Goal: Transaction & Acquisition: Purchase product/service

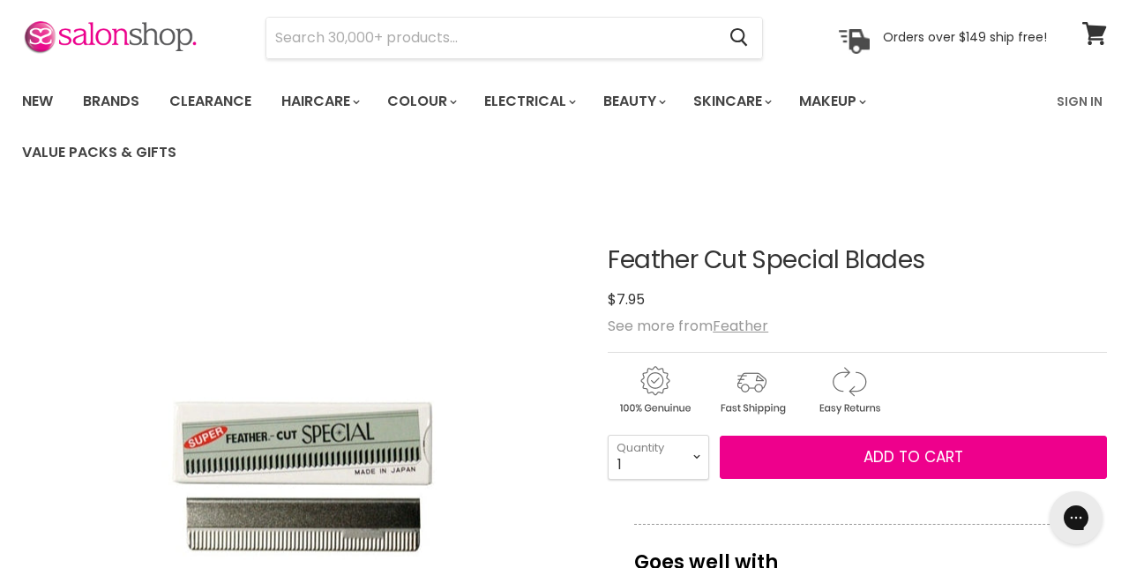
scroll to position [60, 0]
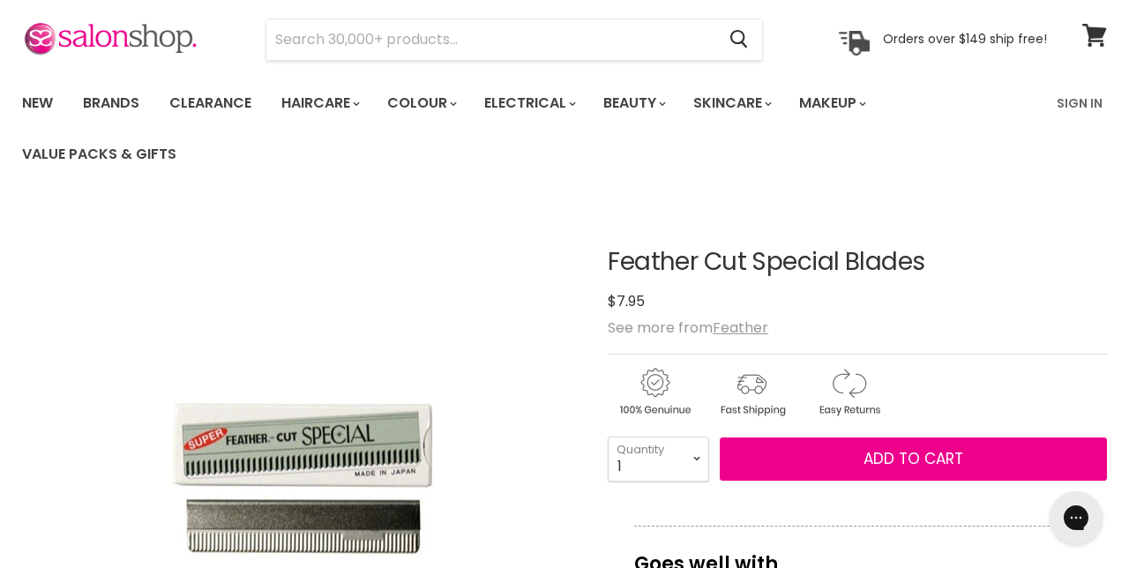
click at [755, 326] on u "Feather" at bounding box center [741, 327] width 56 height 20
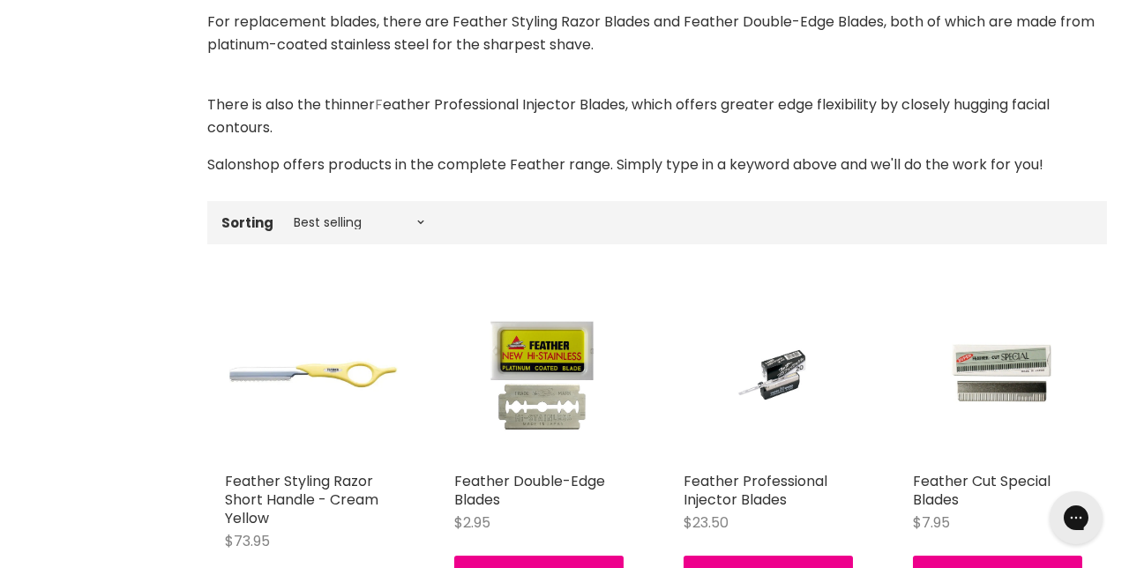
scroll to position [437, 0]
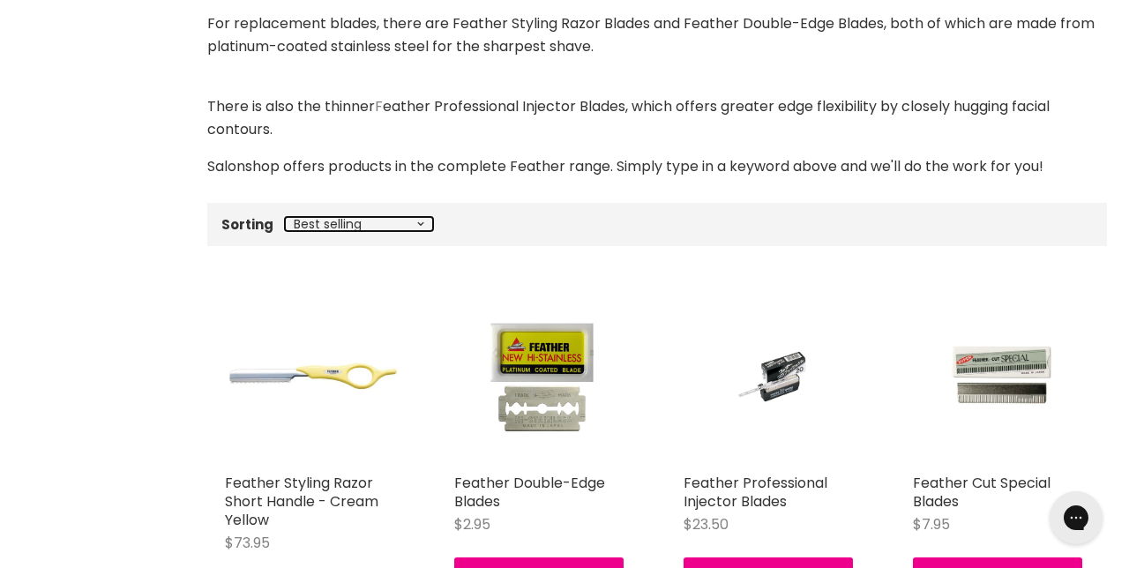
click at [409, 227] on select "Best selling Featured Price, low to high Price, high to low Alphabetically, A-Z…" at bounding box center [359, 224] width 148 height 14
click at [149, 231] on div "Brand Feather Home Feather Feather The Feather range of precision cutting tools…" at bounding box center [564, 499] width 1129 height 1183
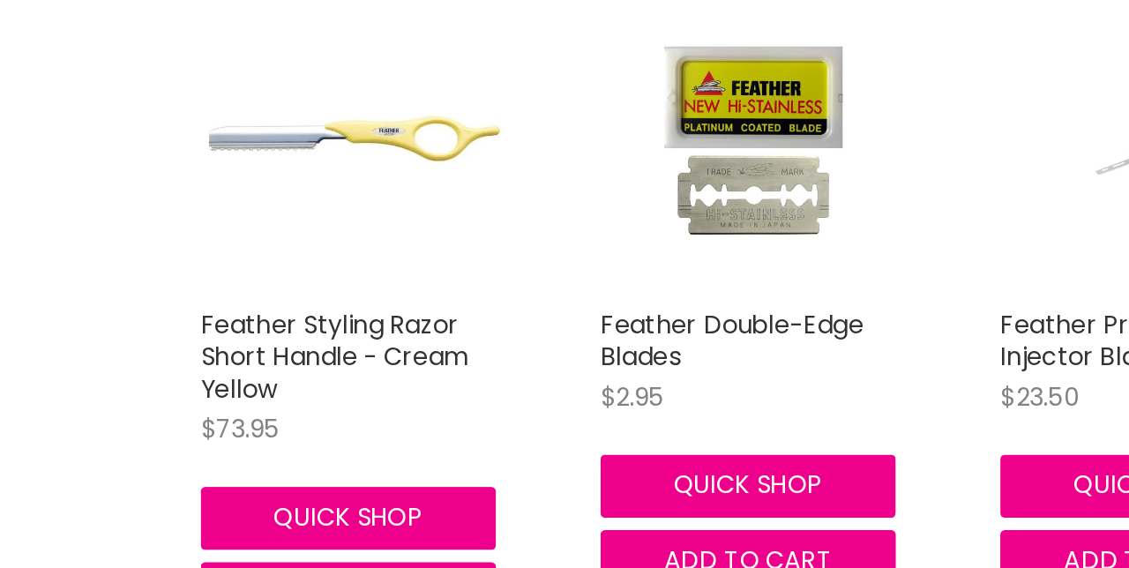
scroll to position [671, 0]
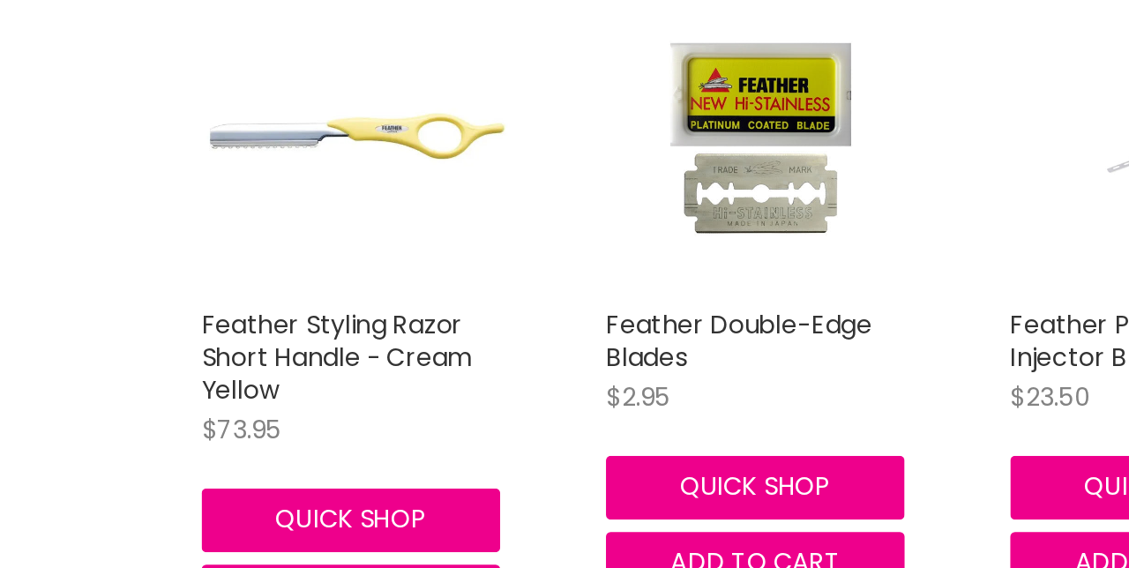
click at [559, 256] on link "Feather Double-Edge Blades" at bounding box center [529, 258] width 151 height 39
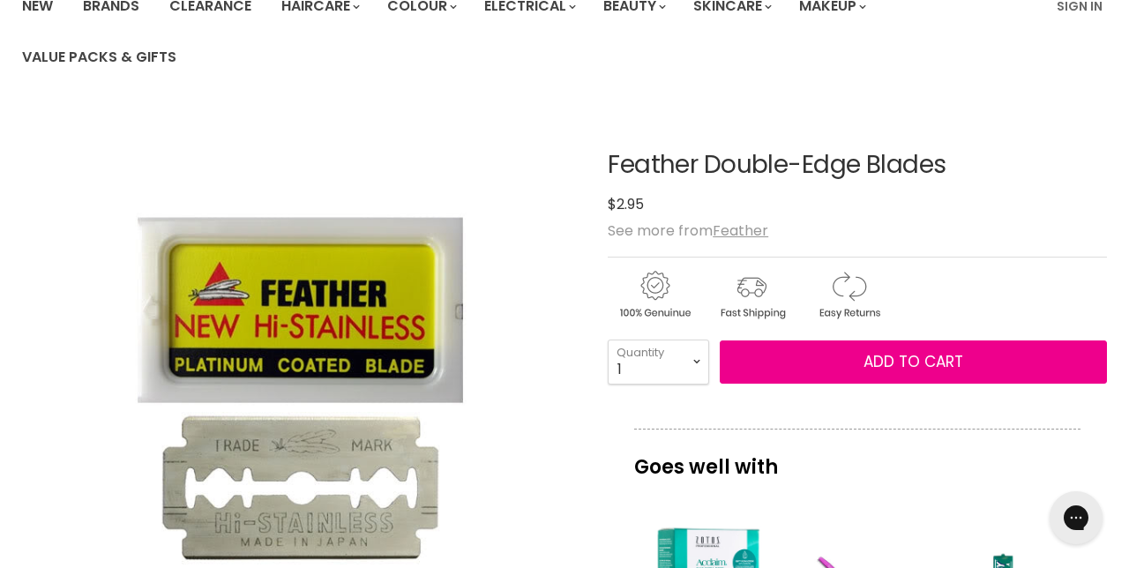
scroll to position [170, 0]
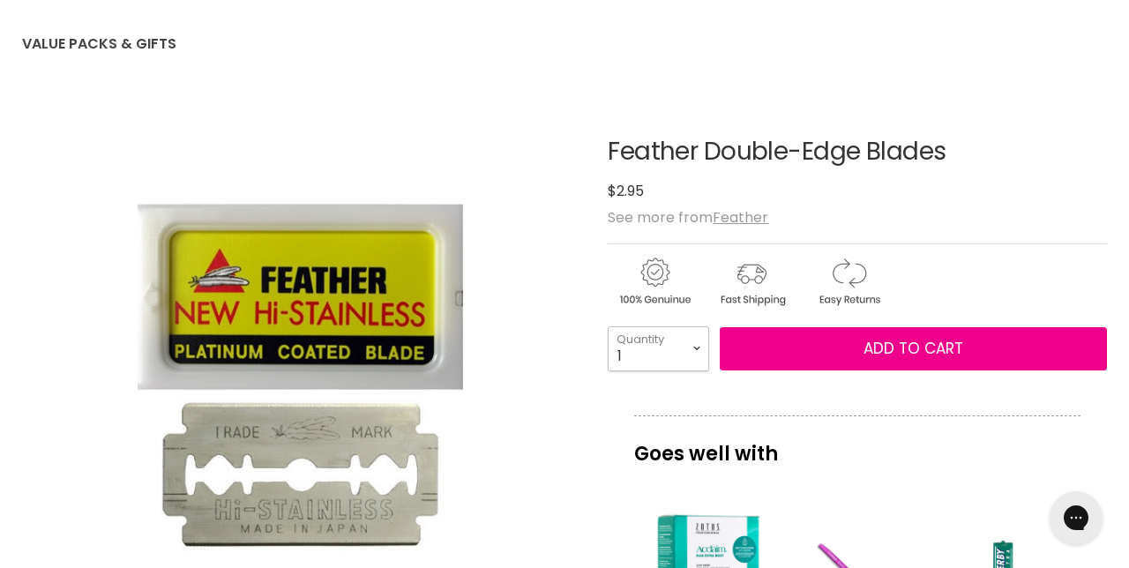
click at [694, 347] on select "1 2 3 4 5 6 7 8 9 10+" at bounding box center [658, 348] width 101 height 44
select select "10+"
type input "10"
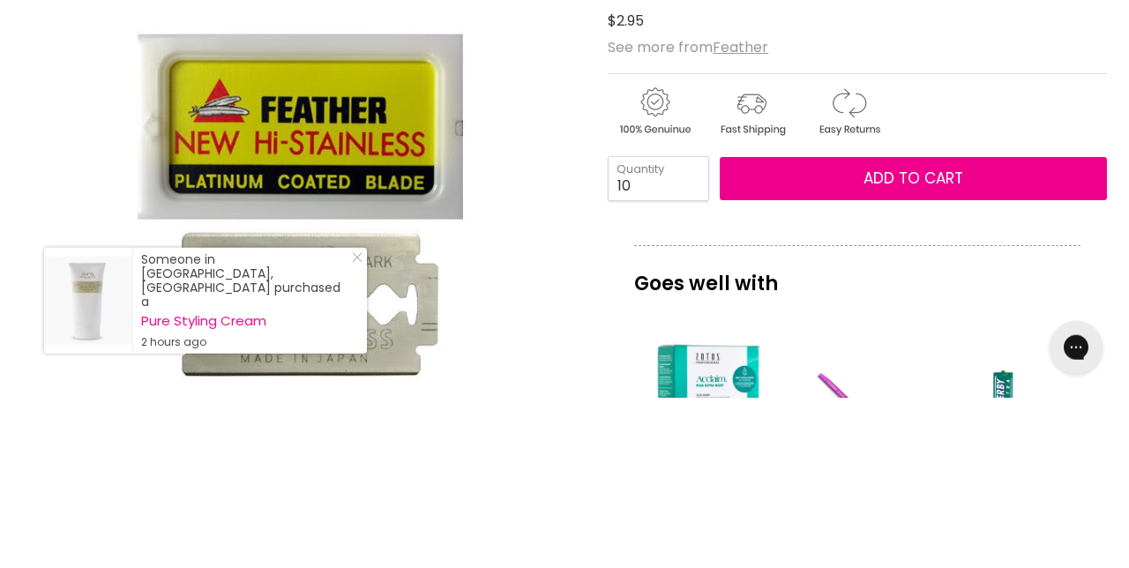
click at [119, 268] on img "Feather Double-Edge Blades image. Click or Scroll to Zoom." at bounding box center [302, 373] width 372 height 558
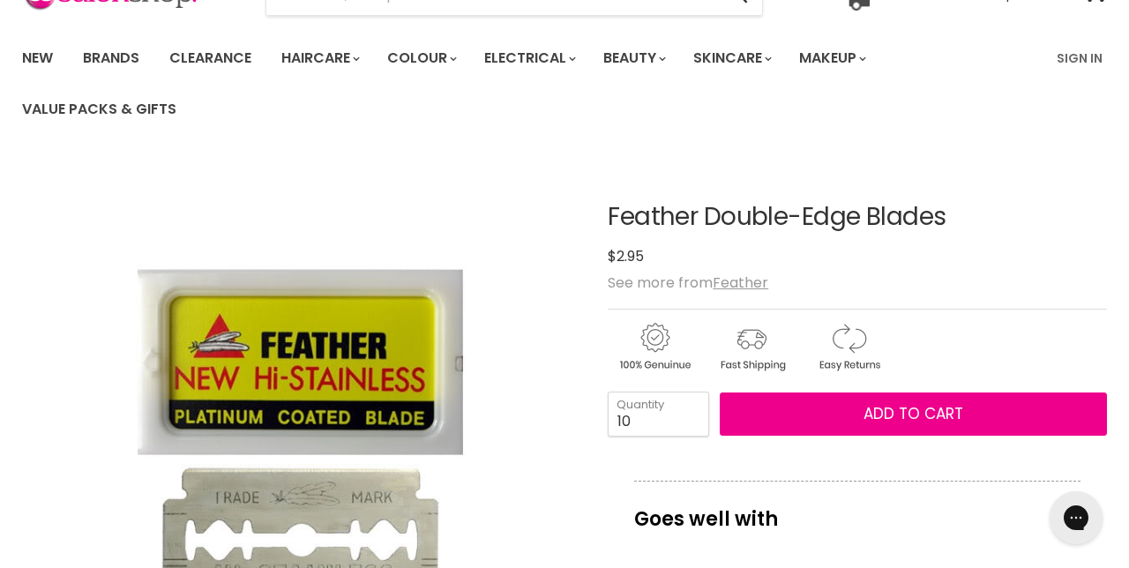
scroll to position [0, 0]
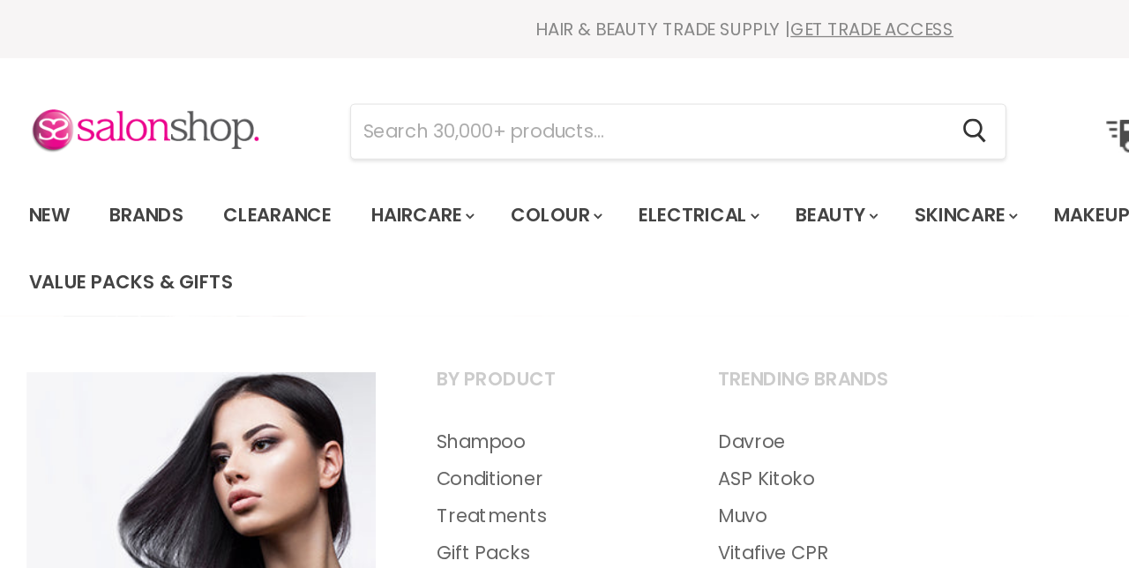
click at [115, 160] on link "Brands" at bounding box center [111, 163] width 83 height 37
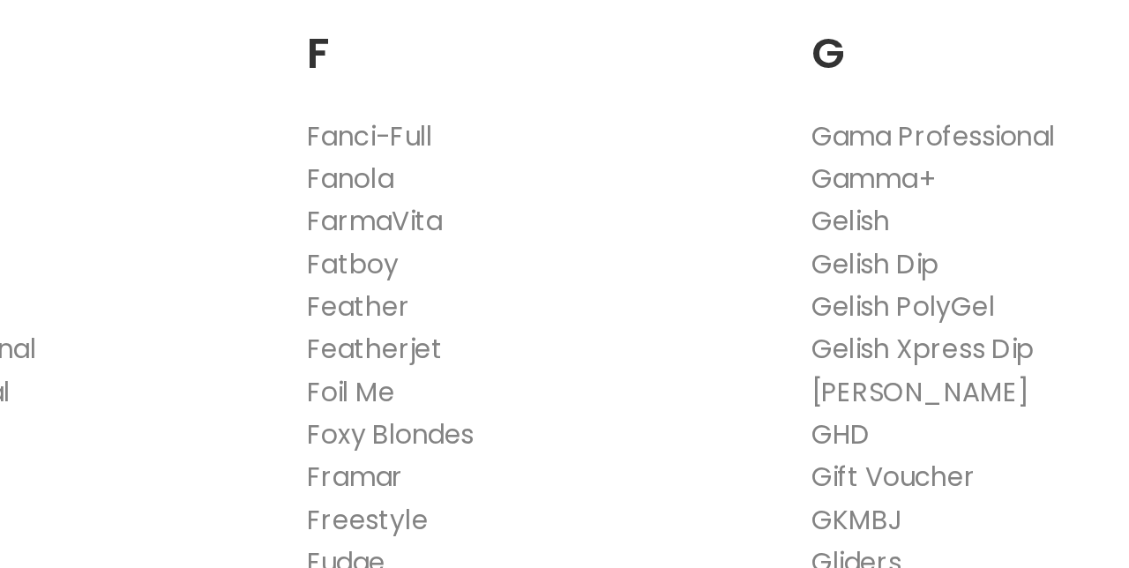
scroll to position [1165, 0]
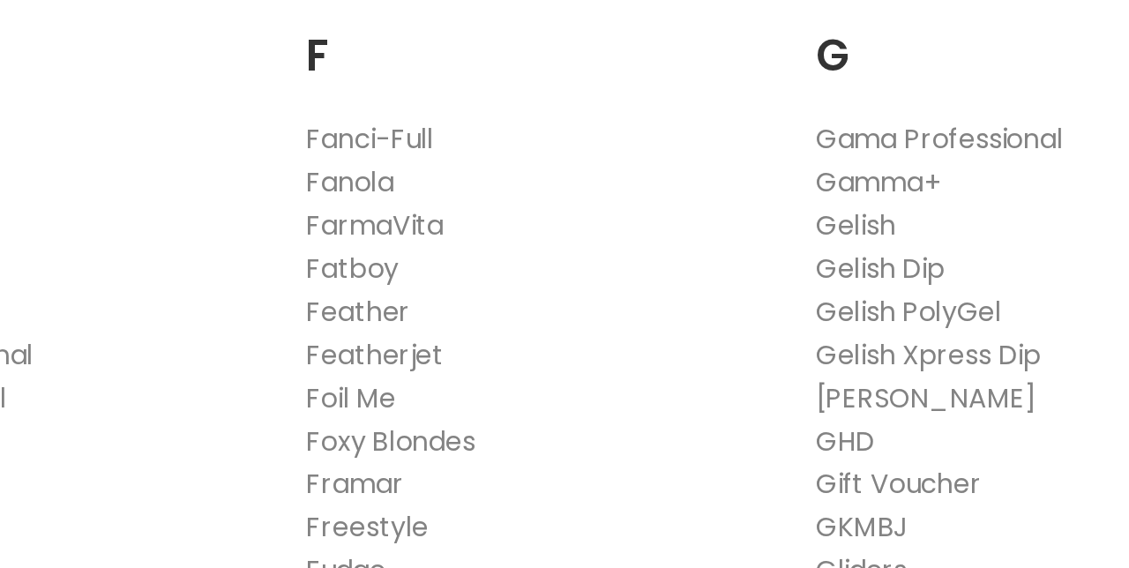
click at [319, 209] on link "Feather" at bounding box center [335, 208] width 56 height 20
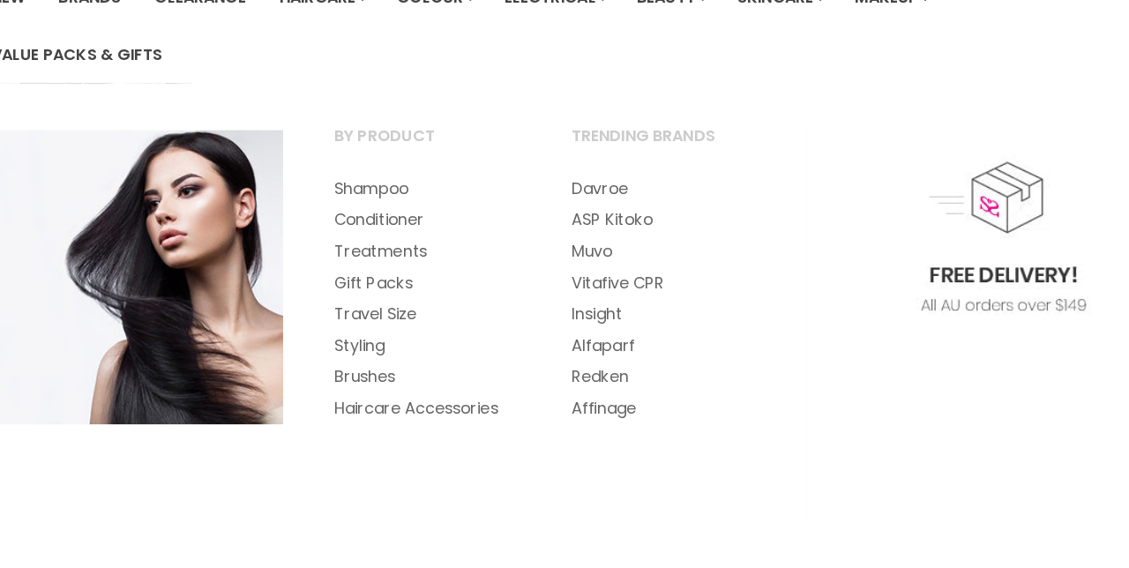
scroll to position [146, 0]
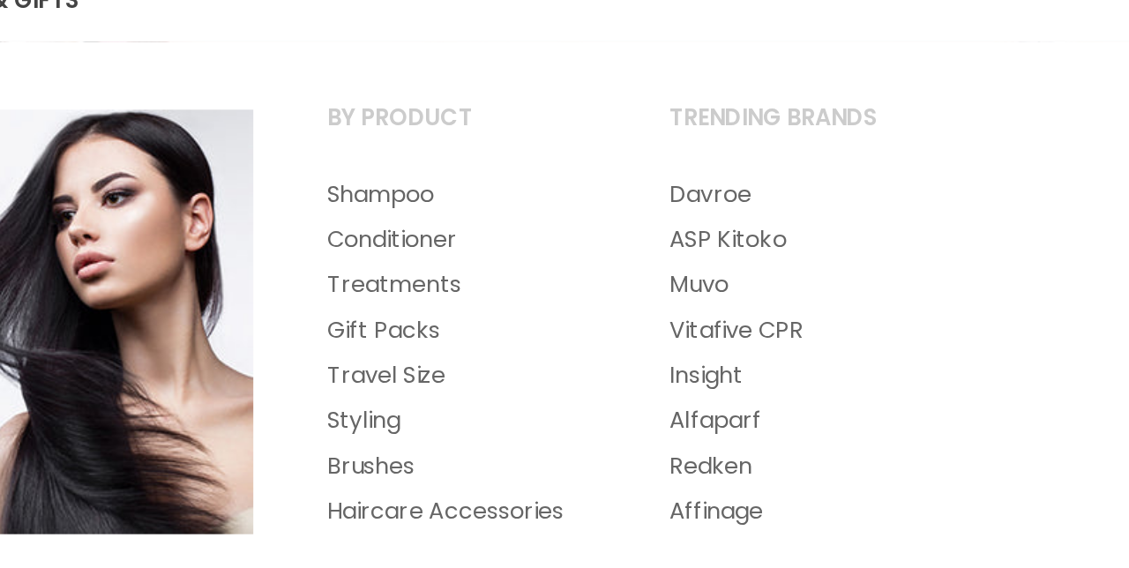
click at [348, 382] on link "Haircare Accessories" at bounding box center [414, 386] width 210 height 28
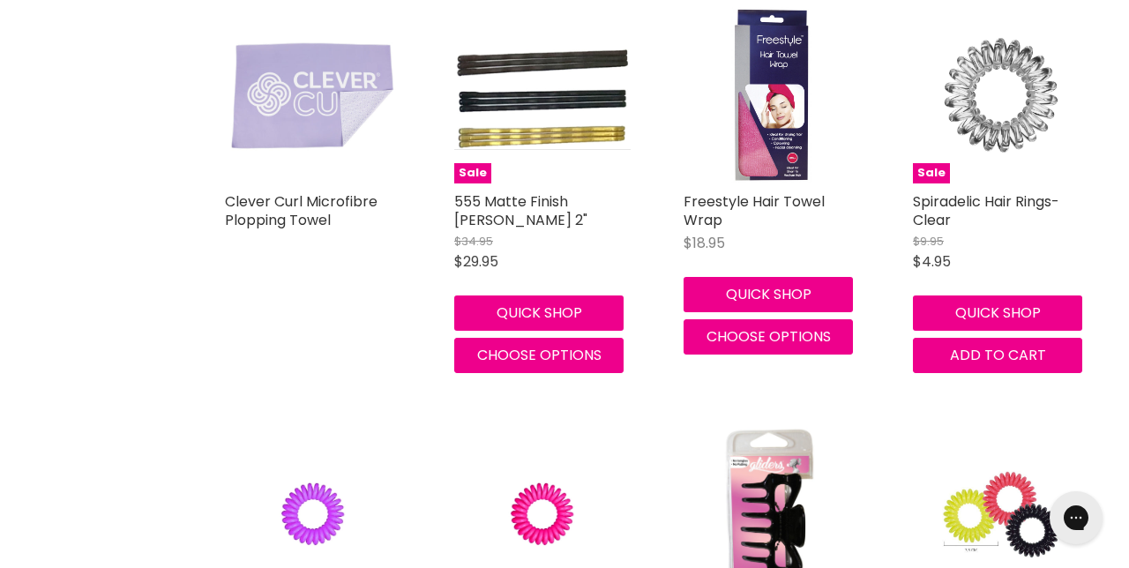
scroll to position [899, 0]
